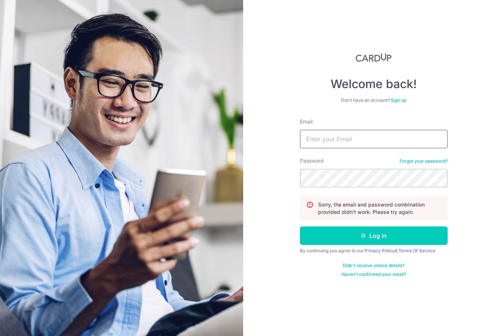
click at [390, 143] on input "Email" at bounding box center [374, 139] width 148 height 18
type input "Markweedesign@gmail.com"
click at [373, 236] on button "Log in" at bounding box center [374, 236] width 148 height 18
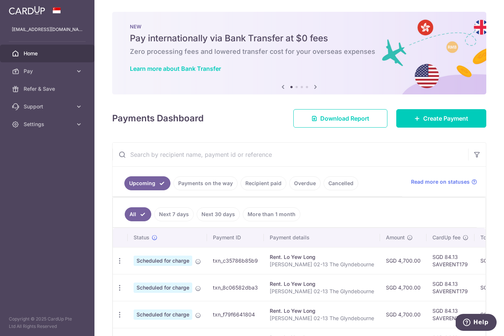
click at [0, 0] on icon "button" at bounding box center [0, 0] width 0 height 0
click at [78, 75] on link "Pay" at bounding box center [47, 71] width 94 height 18
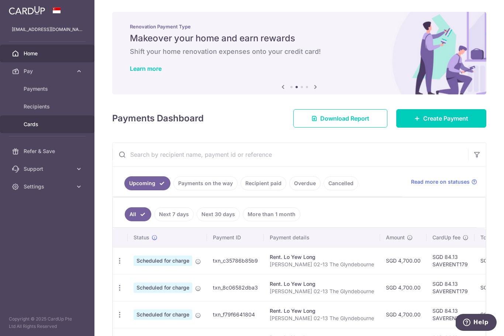
click at [66, 130] on link "Cards" at bounding box center [47, 124] width 94 height 18
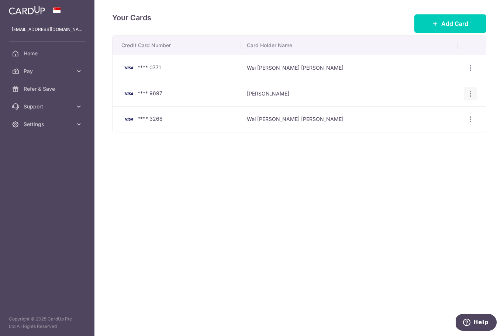
click at [472, 72] on icon "button" at bounding box center [471, 68] width 8 height 8
click at [439, 136] on span "Delete" at bounding box center [446, 131] width 50 height 9
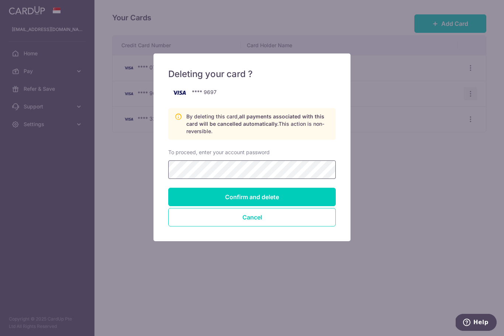
click at [252, 197] on input "Confirm and delete" at bounding box center [252, 197] width 168 height 18
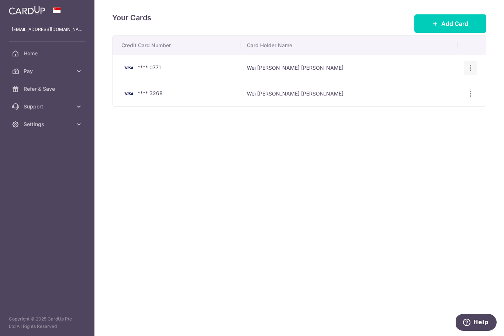
click at [471, 72] on icon "button" at bounding box center [471, 68] width 8 height 8
click at [437, 115] on link "Delete" at bounding box center [438, 106] width 77 height 18
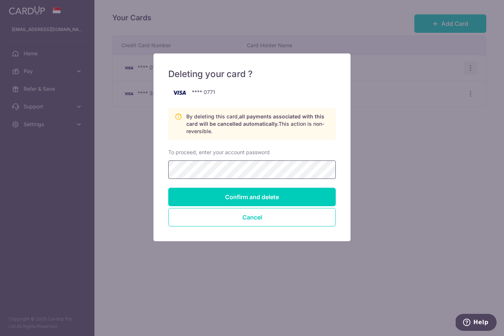
click at [252, 197] on input "Confirm and delete" at bounding box center [252, 197] width 168 height 18
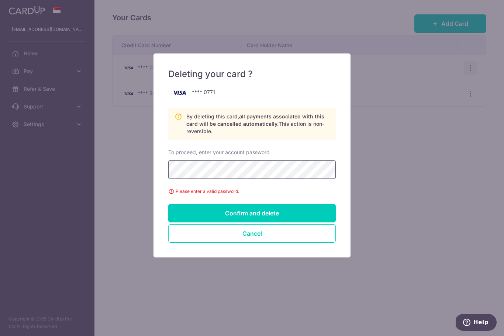
click at [252, 213] on input "Confirm and delete" at bounding box center [252, 213] width 168 height 18
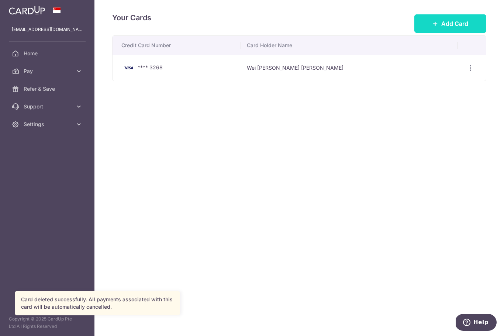
click at [462, 28] on span "Add Card" at bounding box center [454, 23] width 27 height 9
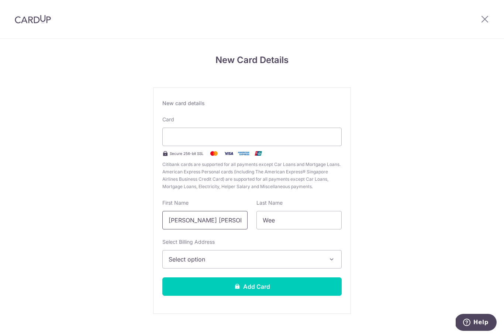
click at [233, 227] on input "Wei Wen Mark John" at bounding box center [204, 220] width 85 height 18
type input "m"
type input "Mark"
click at [296, 267] on button "Select option" at bounding box center [251, 259] width 179 height 18
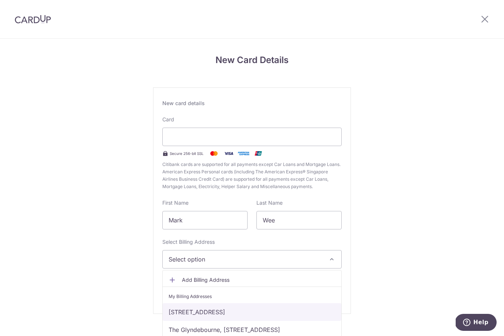
click at [298, 317] on link "38, #02-13 , Trevose Crescent, The Glyndebourne, Singapore, Singapore, Singapor…" at bounding box center [252, 312] width 179 height 18
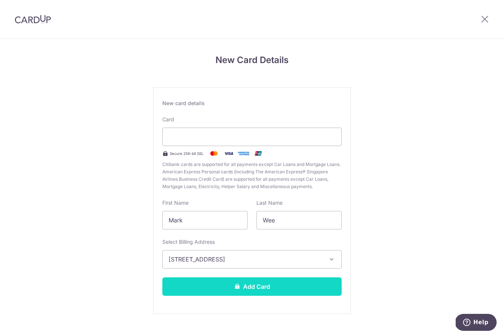
click at [281, 292] on button "Add Card" at bounding box center [251, 286] width 179 height 18
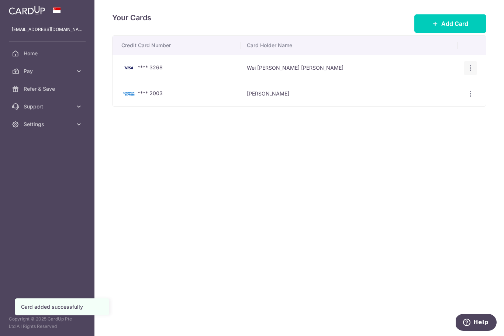
click at [474, 72] on icon "button" at bounding box center [471, 68] width 8 height 8
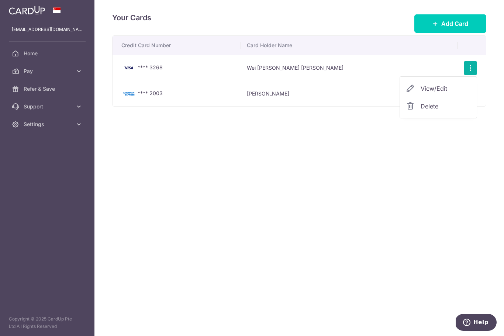
click at [446, 93] on span "View/Edit" at bounding box center [446, 88] width 50 height 9
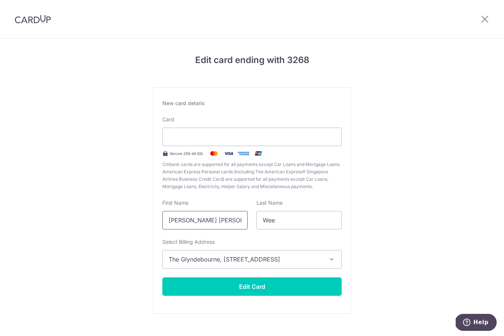
click at [236, 227] on input "Wei Wen Mark John" at bounding box center [204, 220] width 85 height 18
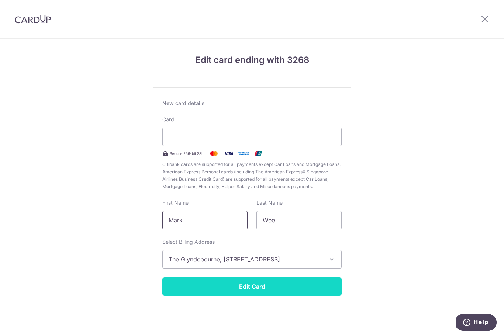
type input "Mark"
click at [297, 291] on button "Edit Card" at bounding box center [251, 286] width 179 height 18
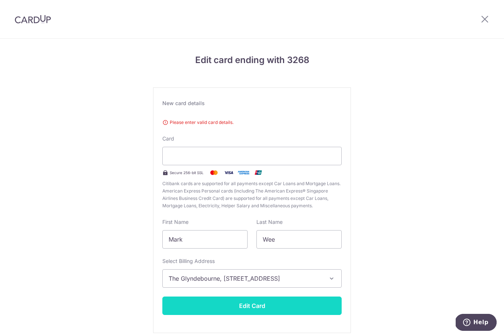
click at [286, 310] on button "Edit Card" at bounding box center [251, 306] width 179 height 18
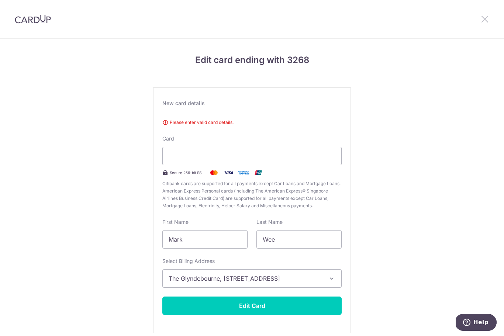
click at [489, 19] on icon at bounding box center [484, 18] width 9 height 9
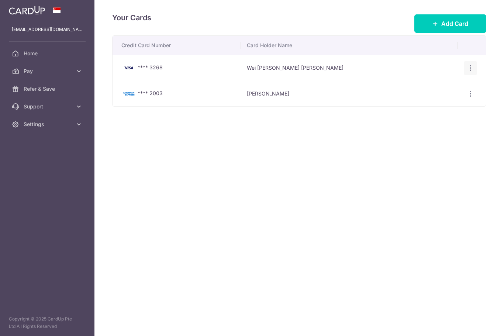
click at [470, 72] on icon "button" at bounding box center [471, 68] width 8 height 8
click at [439, 111] on span "Delete" at bounding box center [446, 106] width 50 height 9
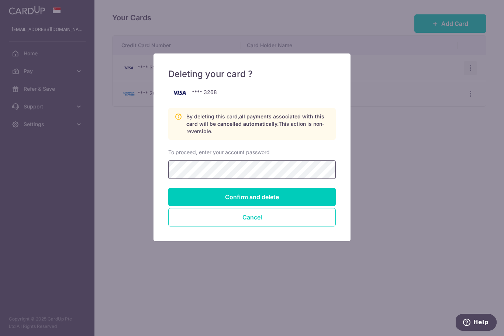
click at [252, 197] on input "Confirm and delete" at bounding box center [252, 197] width 168 height 18
